Goal: Browse casually: Explore the website without a specific task or goal

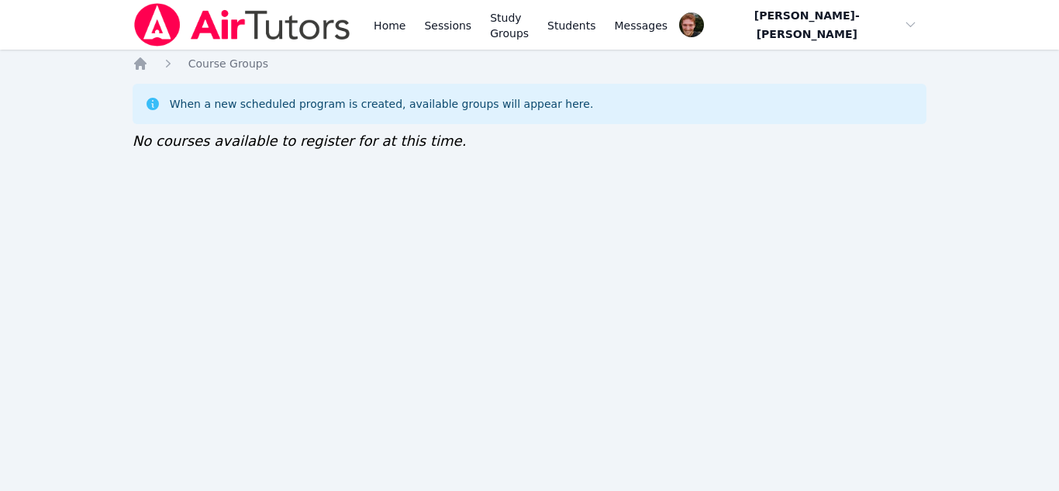
click at [79, 162] on div "Home Sessions Study Groups Students Messages Open user menu Vincent Astray-Cane…" at bounding box center [529, 245] width 1059 height 491
